Goal: Navigation & Orientation: Find specific page/section

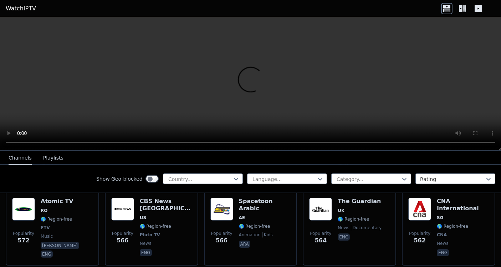
scroll to position [2054, 0]
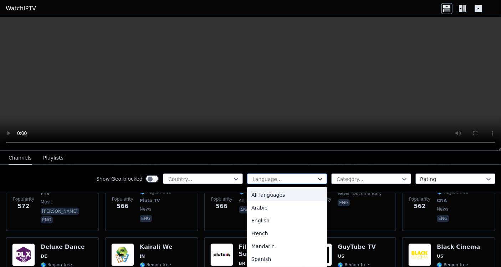
click at [324, 175] on icon at bounding box center [320, 178] width 7 height 7
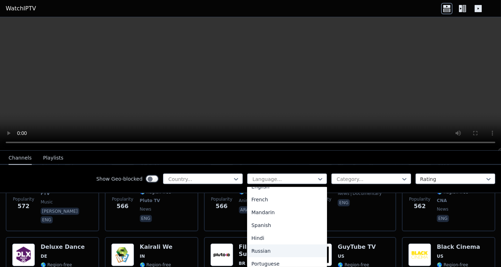
scroll to position [103, 0]
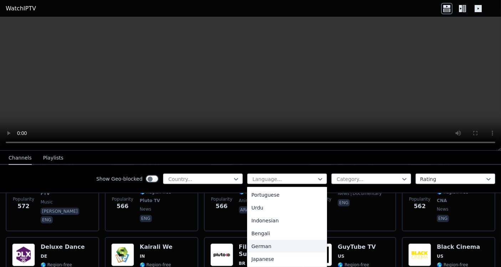
click at [293, 240] on div "German" at bounding box center [287, 246] width 80 height 13
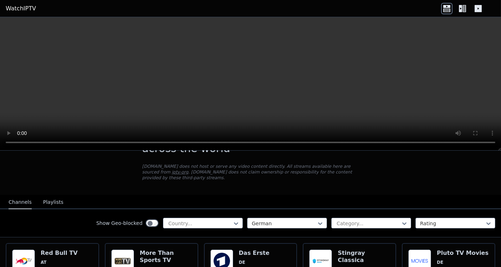
scroll to position [103, 0]
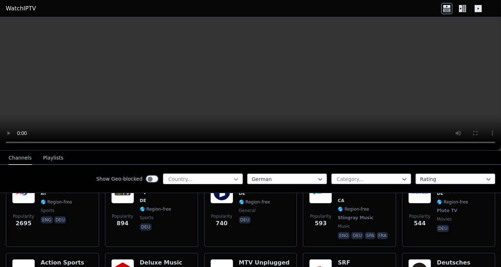
click at [238, 178] on icon at bounding box center [236, 179] width 4 height 2
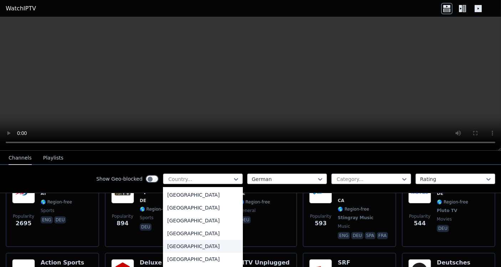
scroll to position [856, 0]
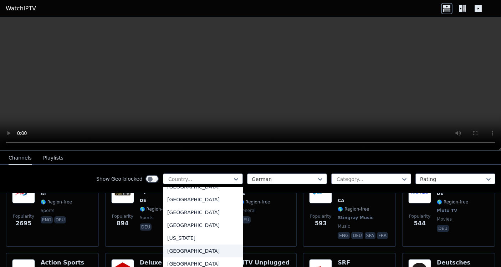
click at [208, 244] on div "[GEOGRAPHIC_DATA]" at bounding box center [203, 250] width 80 height 13
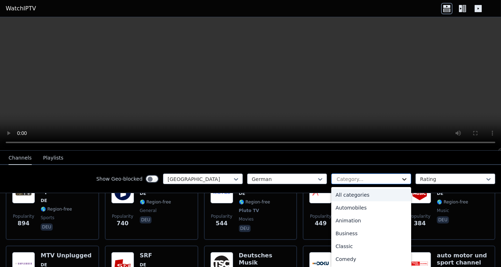
click at [406, 175] on icon at bounding box center [404, 178] width 7 height 7
click at [362, 192] on div "All categories" at bounding box center [371, 194] width 80 height 13
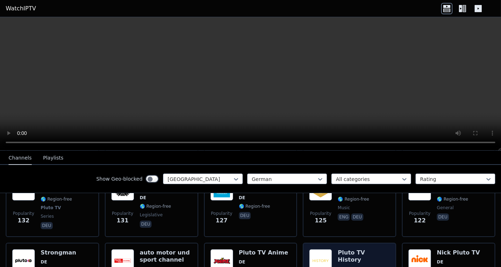
scroll to position [445, 0]
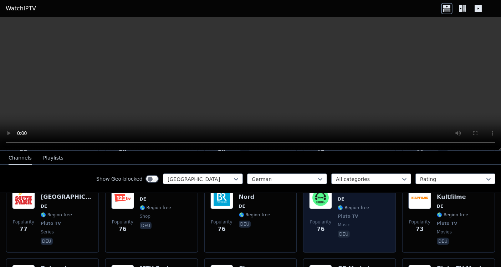
scroll to position [822, 0]
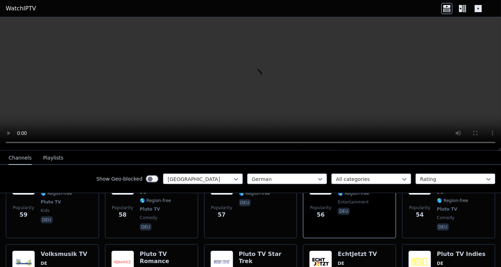
scroll to position [992, 0]
